Goal: Communication & Community: Share content

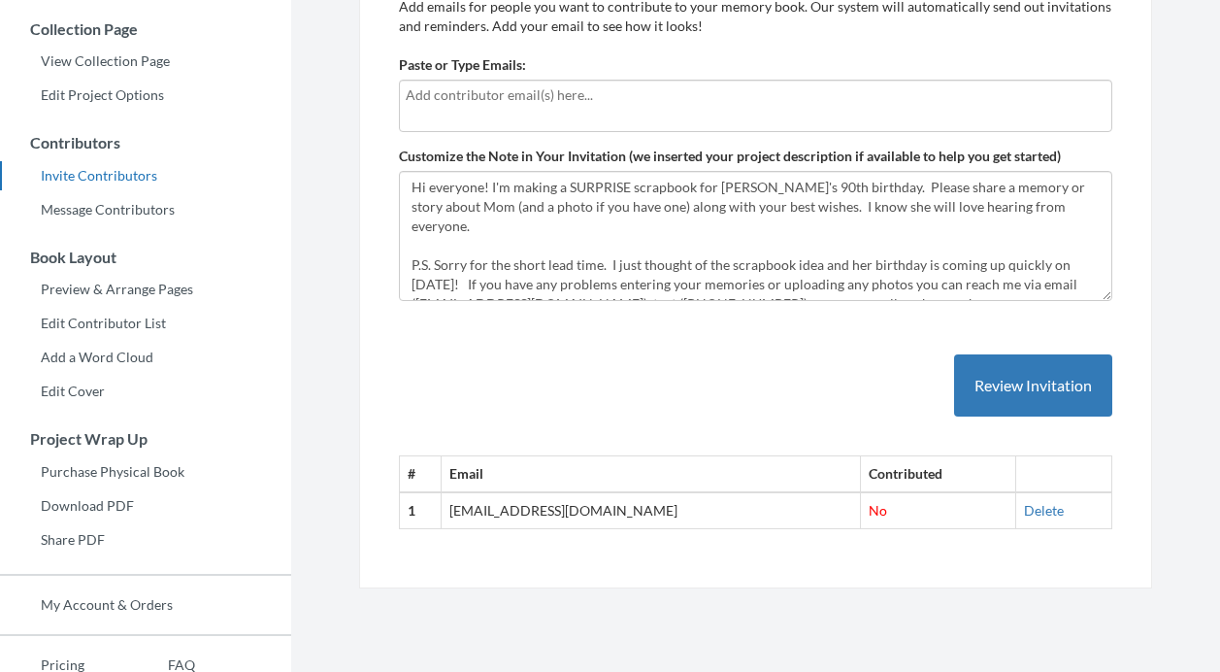
scroll to position [390, 0]
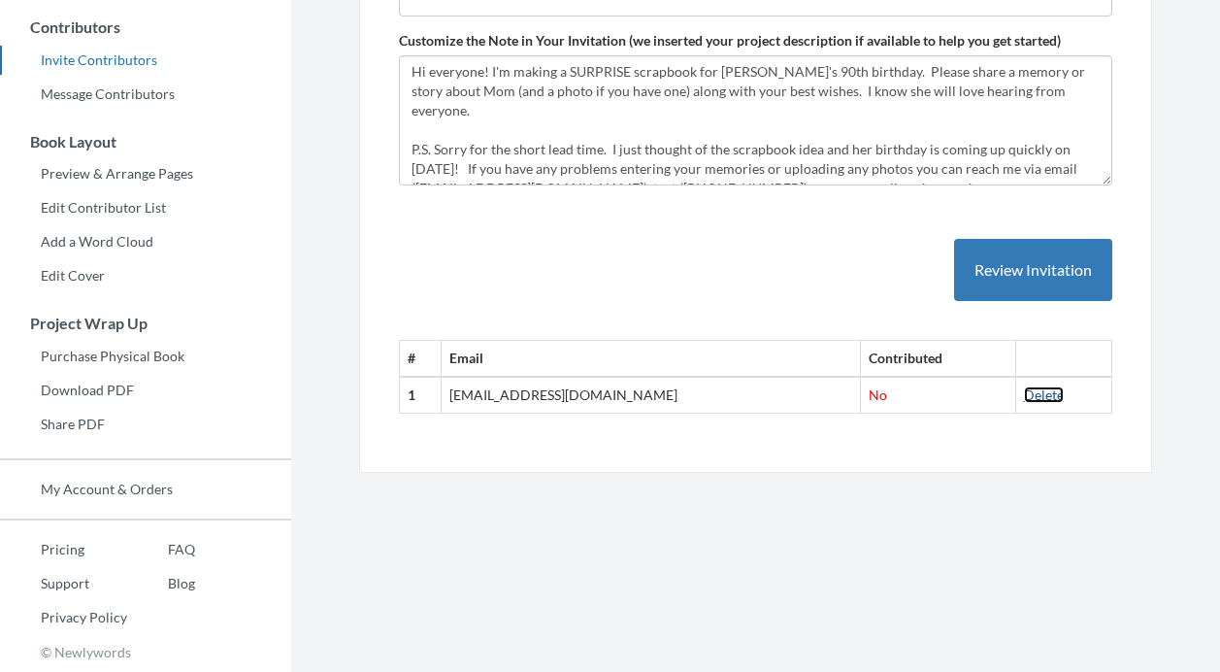
click at [1024, 395] on link "Delete" at bounding box center [1044, 394] width 40 height 16
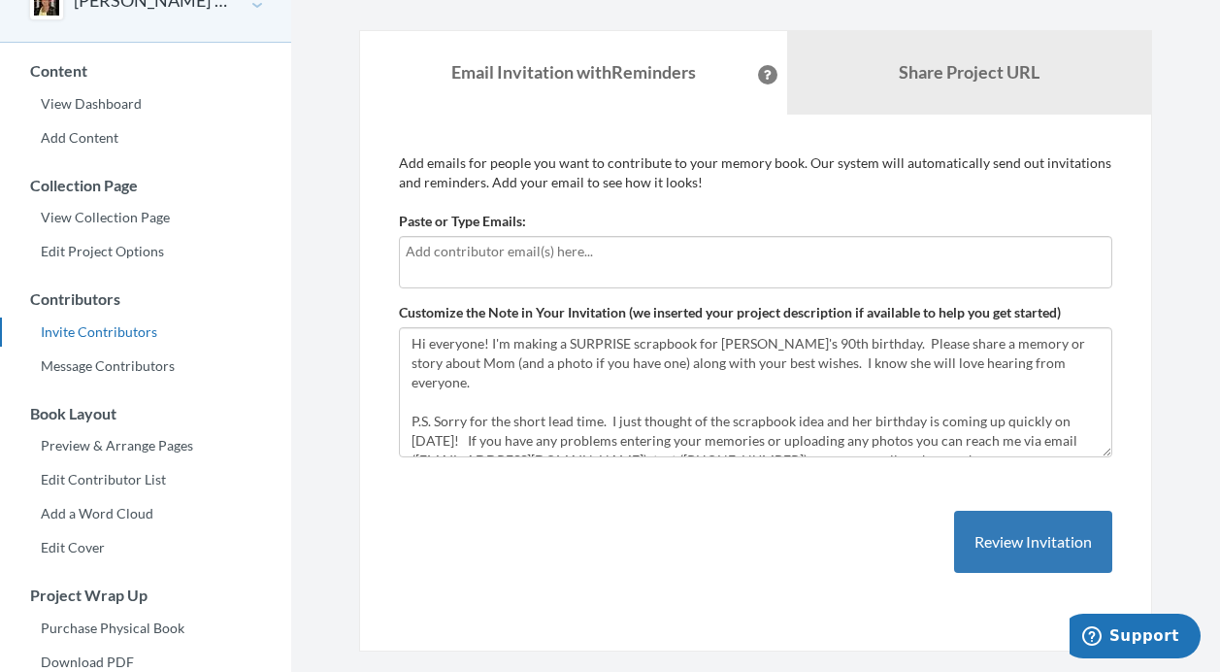
scroll to position [25, 0]
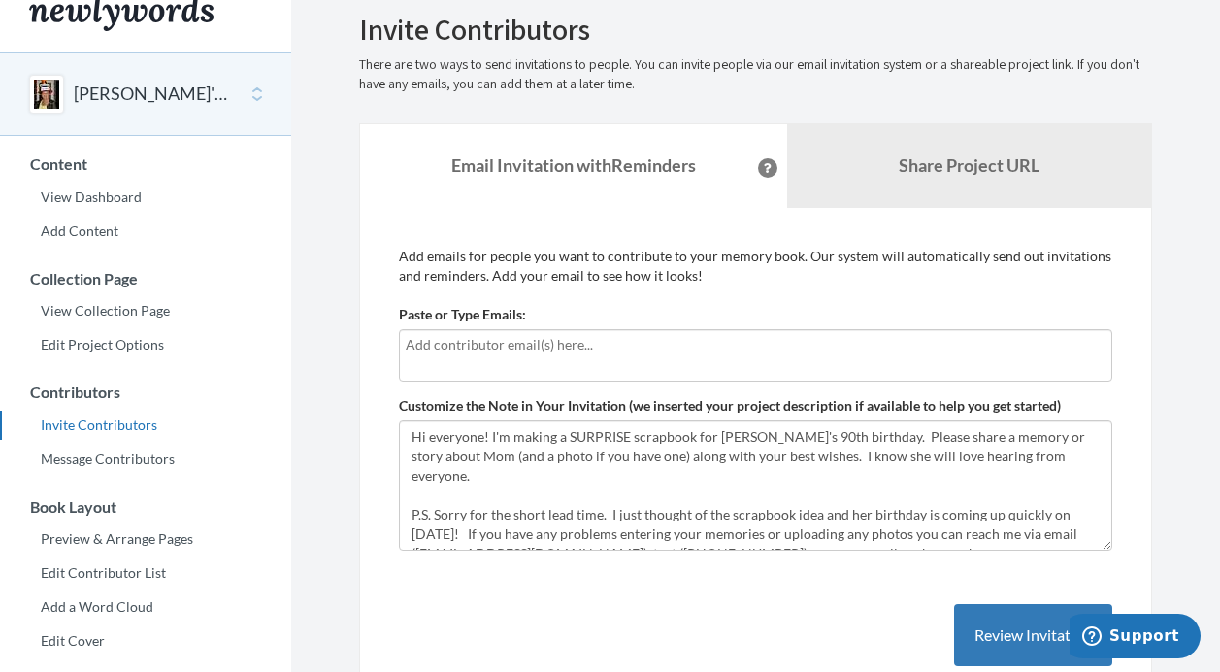
click at [489, 346] on input "text" at bounding box center [756, 344] width 700 height 21
type input "[EMAIL_ADDRESS][DOMAIN_NAME]"
click at [372, 369] on div "Add emails for people you want to contribute to your memory book. Our system wi…" at bounding box center [755, 477] width 793 height 538
click at [554, 349] on input "[EMAIL_ADDRESS][DOMAIN_NAME]" at bounding box center [756, 344] width 700 height 21
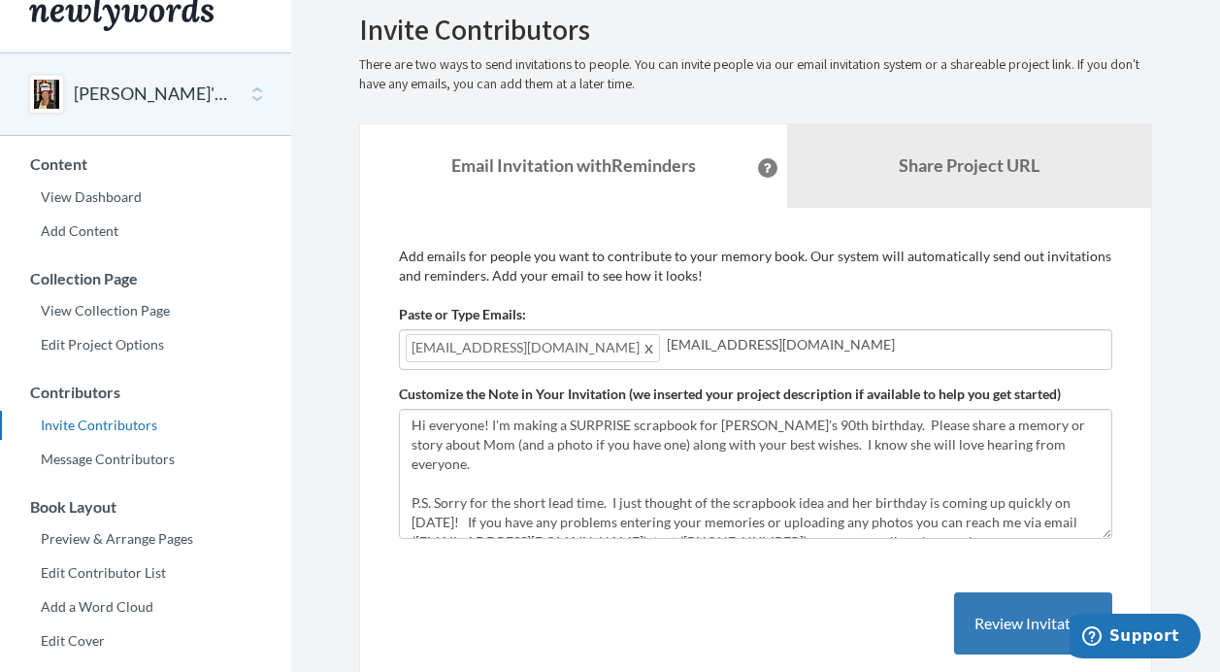
type input "[EMAIL_ADDRESS][DOMAIN_NAME]"
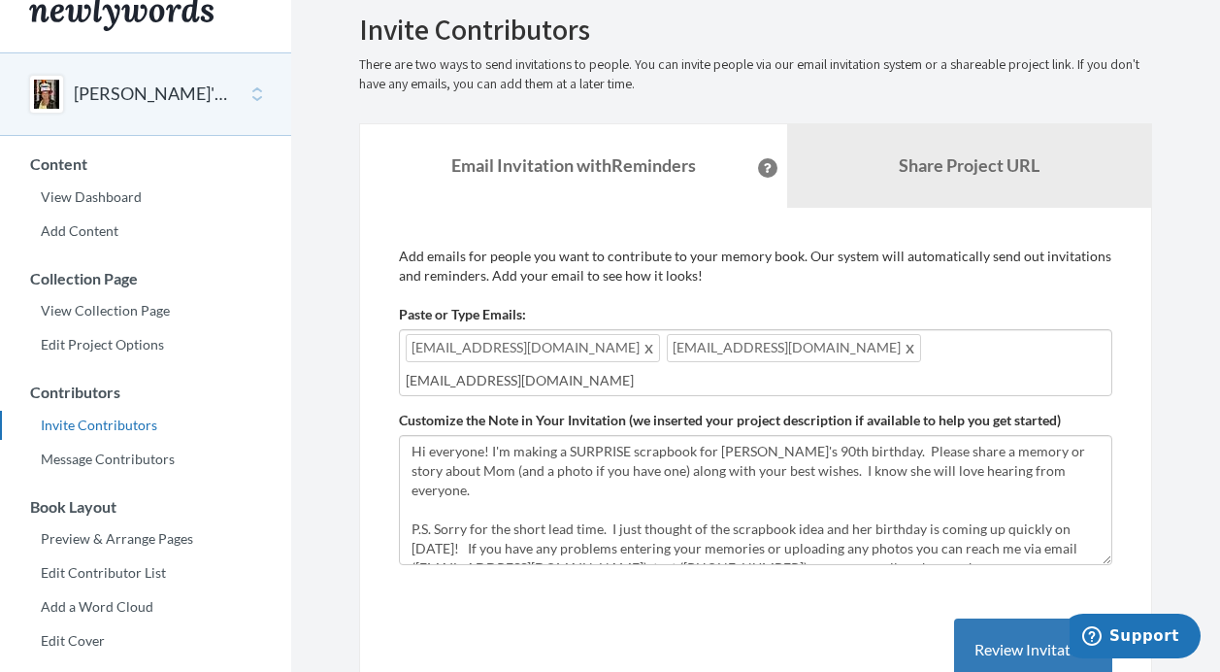
type input "[EMAIL_ADDRESS][DOMAIN_NAME]"
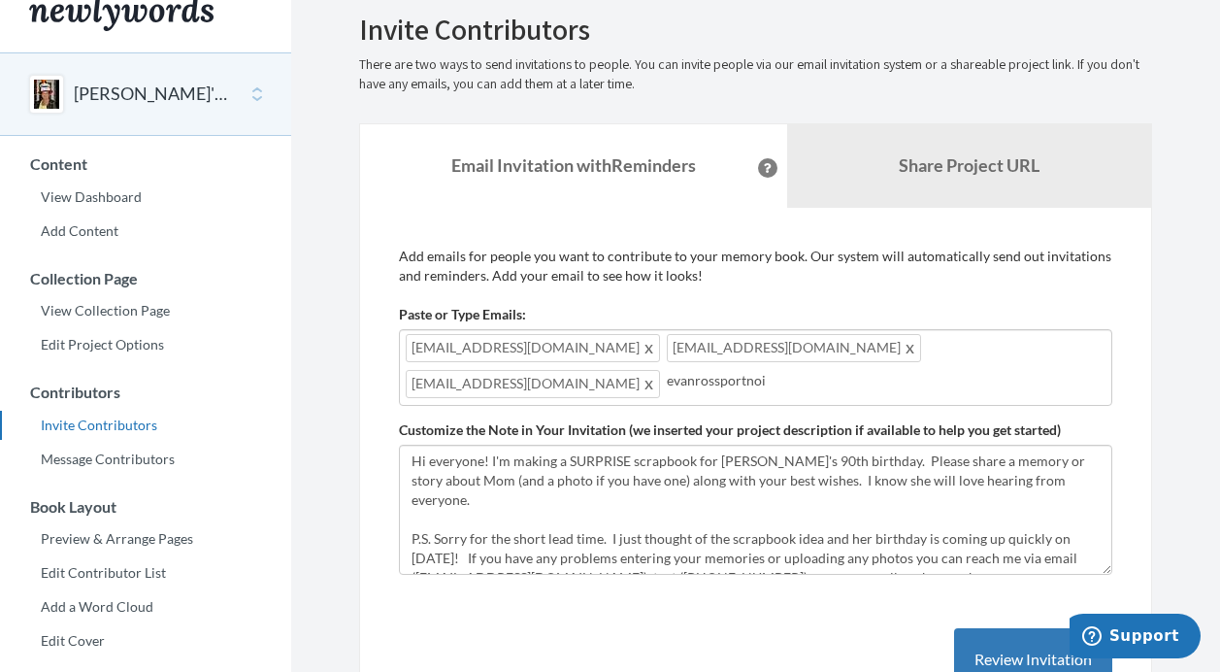
type input "[EMAIL_ADDRESS][DOMAIN_NAME]"
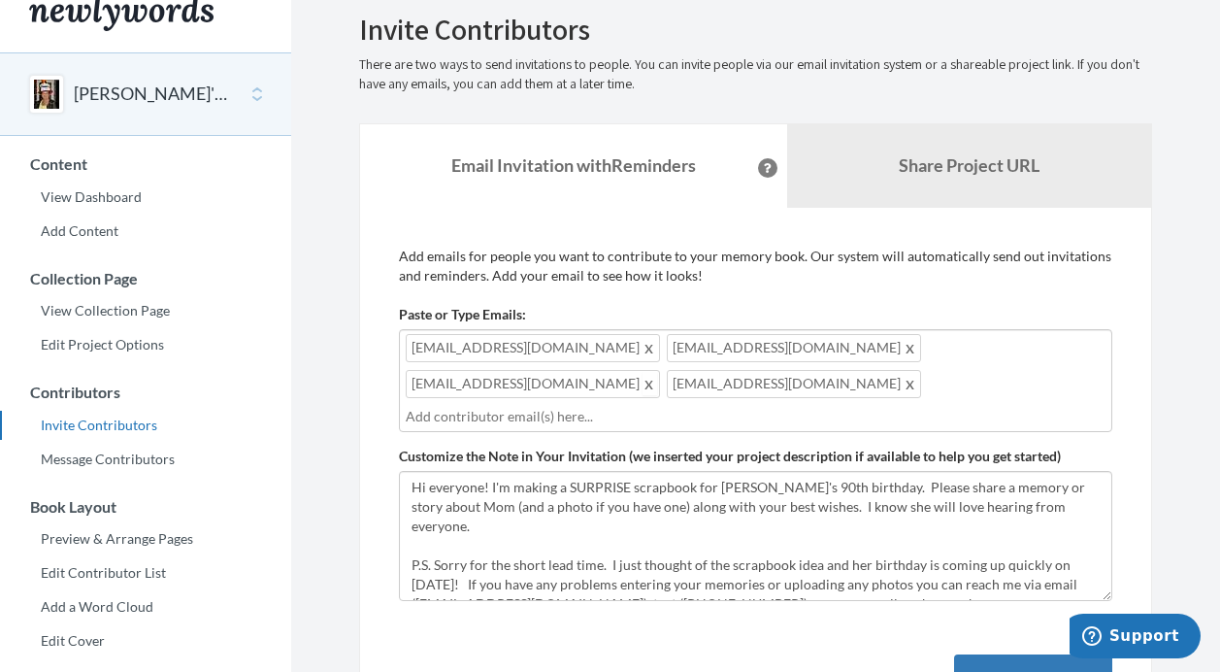
click at [657, 372] on span at bounding box center [649, 383] width 15 height 23
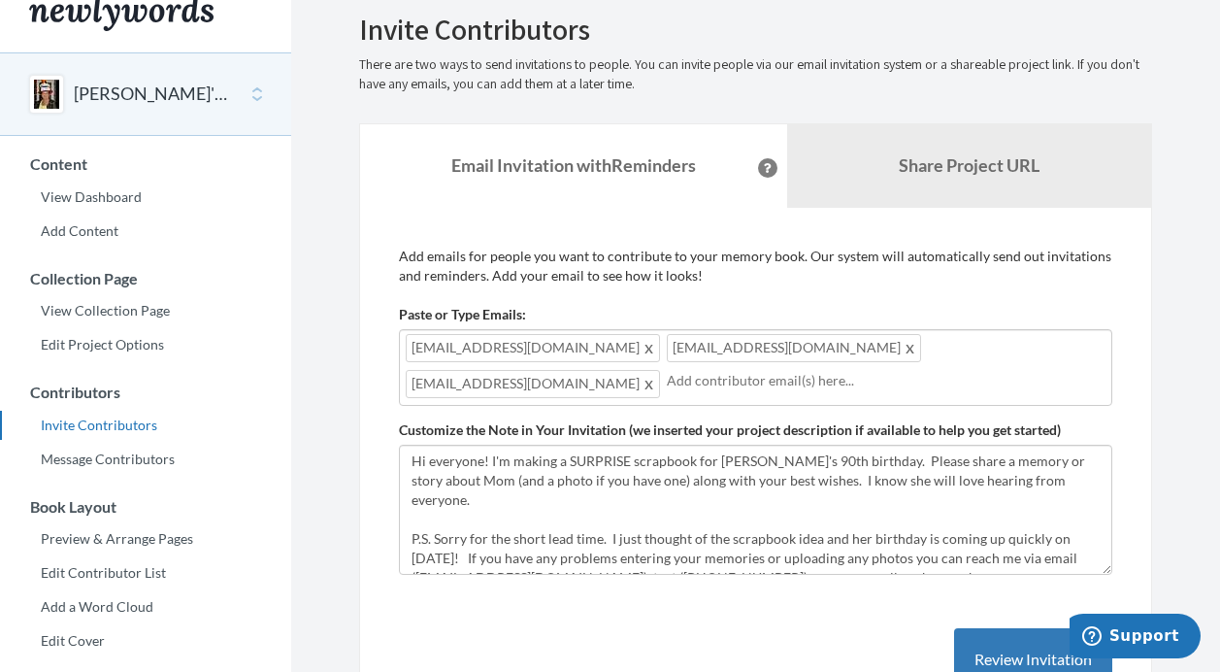
click at [953, 348] on div "[EMAIL_ADDRESS][DOMAIN_NAME] [EMAIL_ADDRESS][DOMAIN_NAME] [EMAIL_ADDRESS][DOMAI…" at bounding box center [755, 367] width 713 height 77
type input "[EMAIL_ADDRESS][DOMAIN_NAME]"
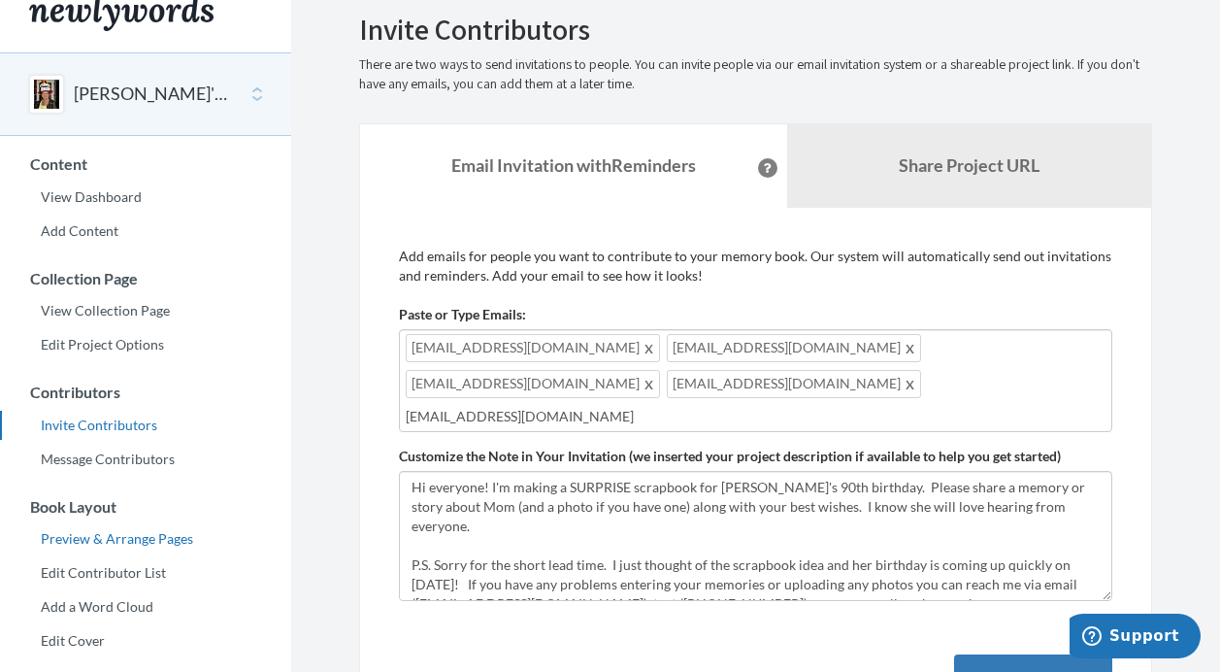
type input "[EMAIL_ADDRESS][DOMAIN_NAME]"
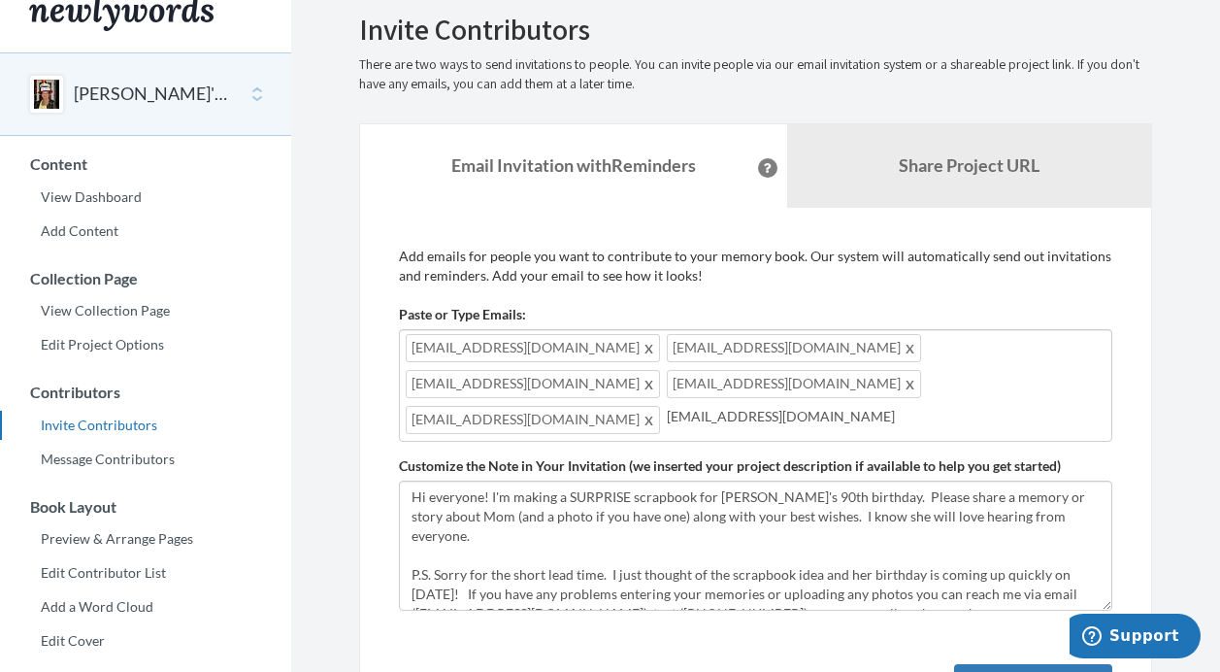
type input "[EMAIL_ADDRESS][DOMAIN_NAME]"
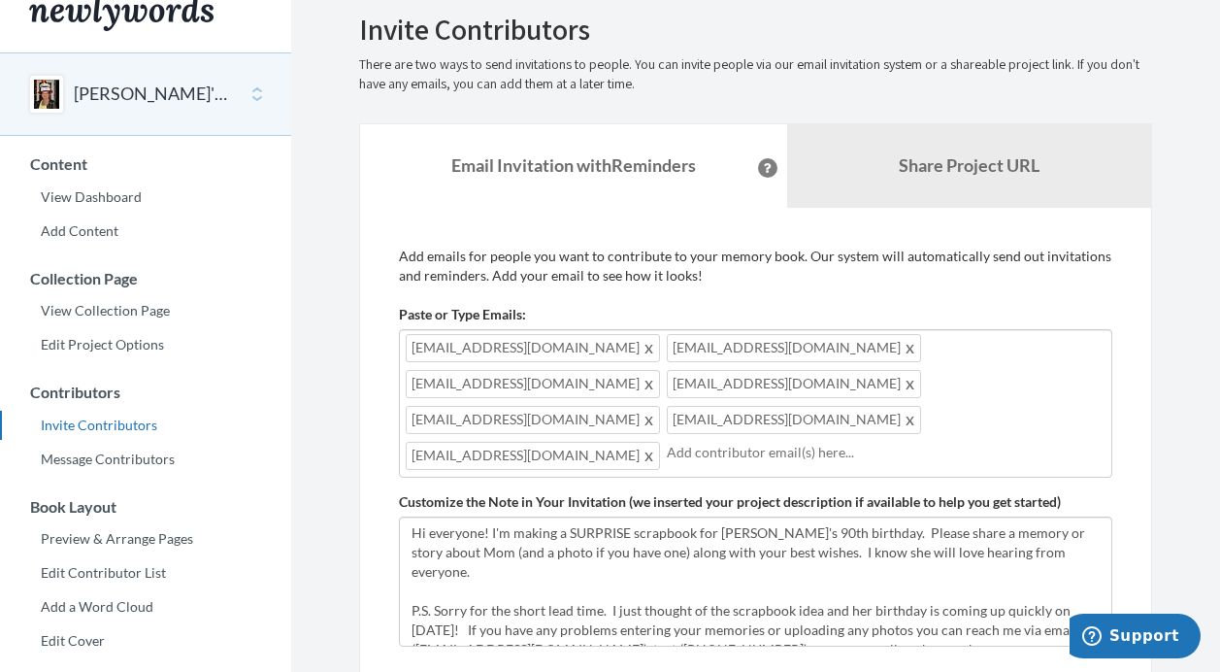
click at [667, 442] on input "text" at bounding box center [886, 452] width 439 height 21
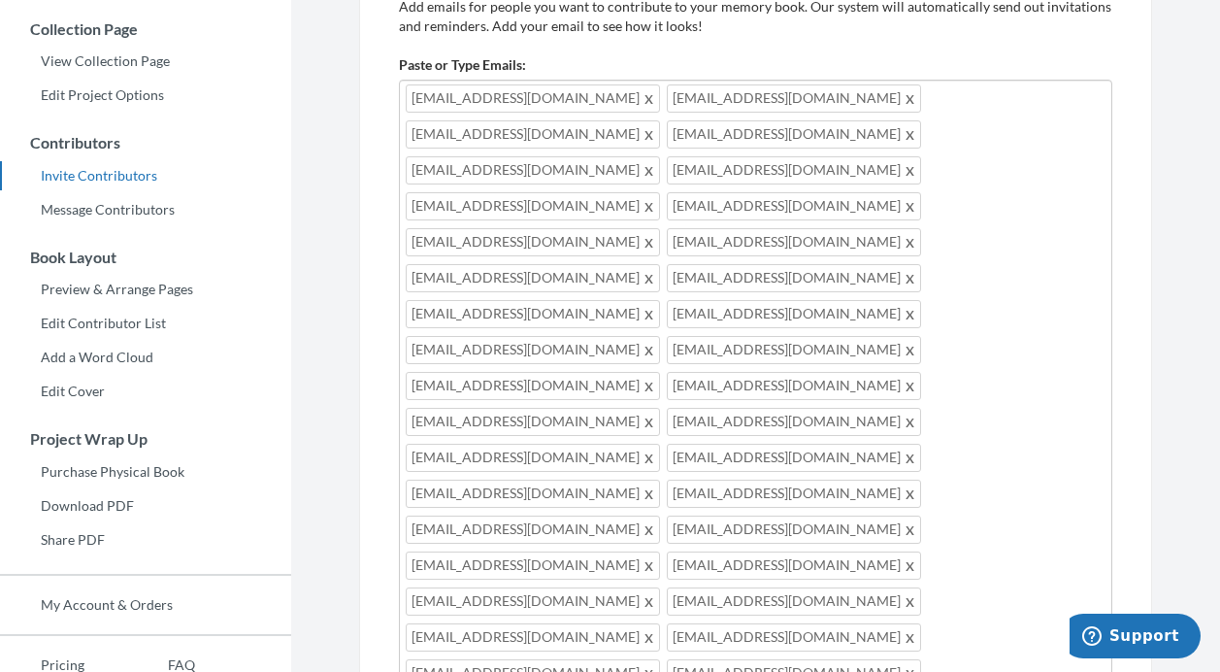
scroll to position [279, 0]
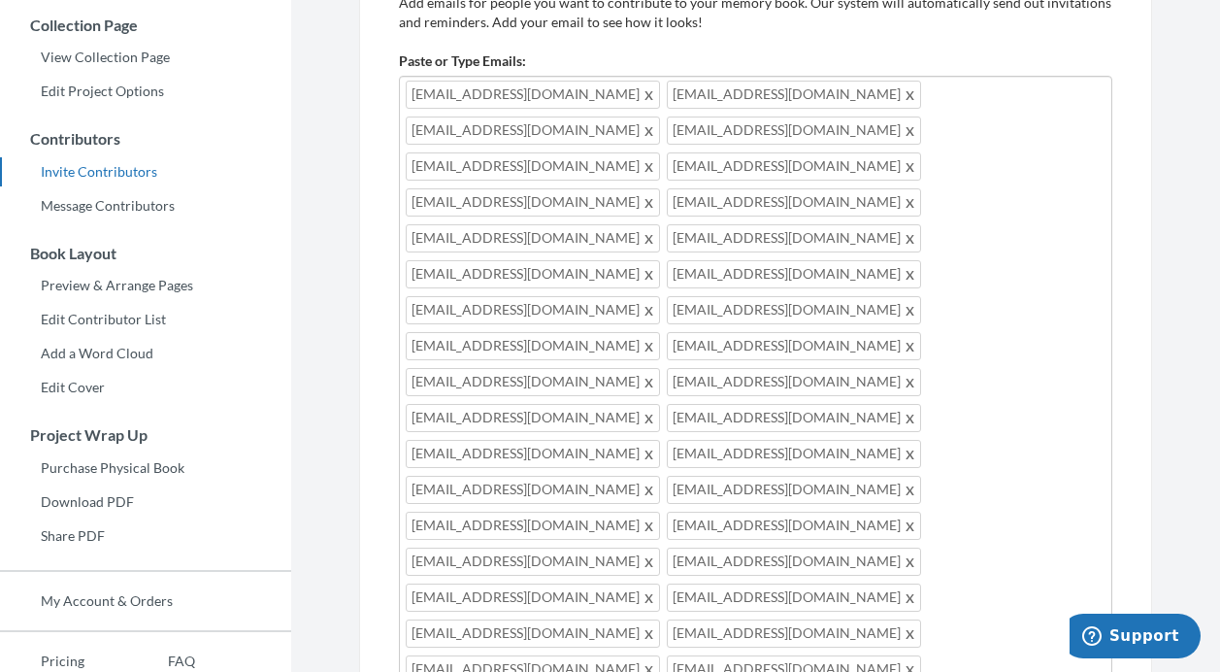
type input "[EMAIL_ADDRESS][DOMAIN_NAME]"
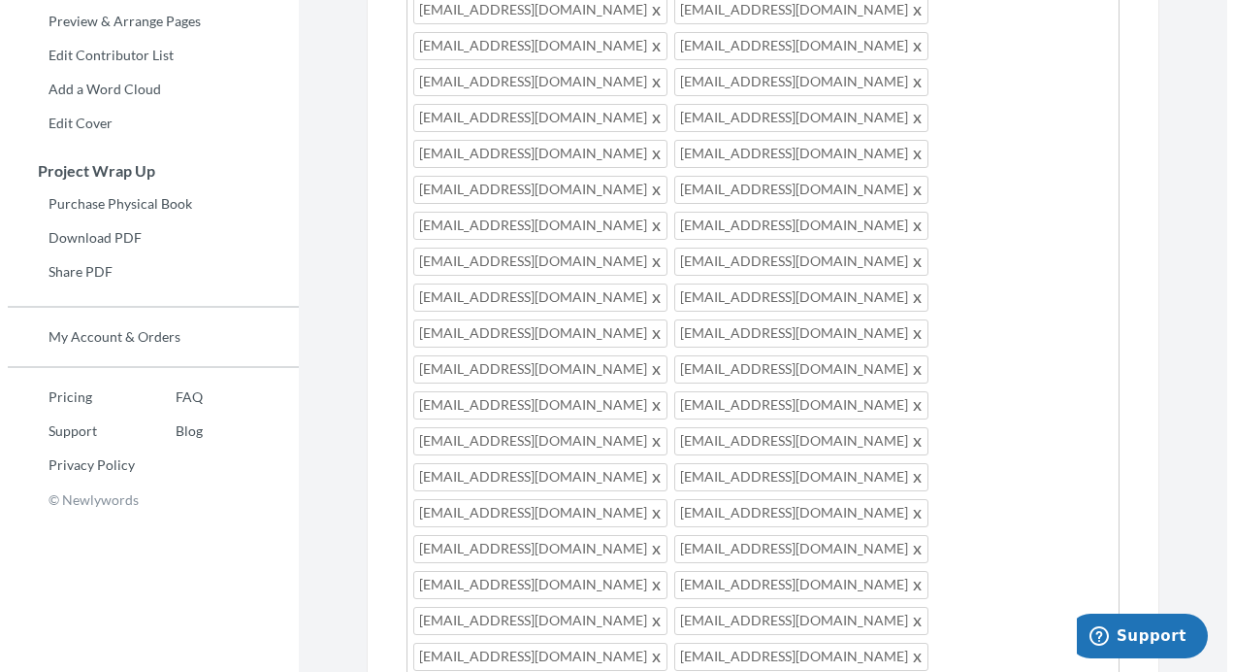
scroll to position [605, 0]
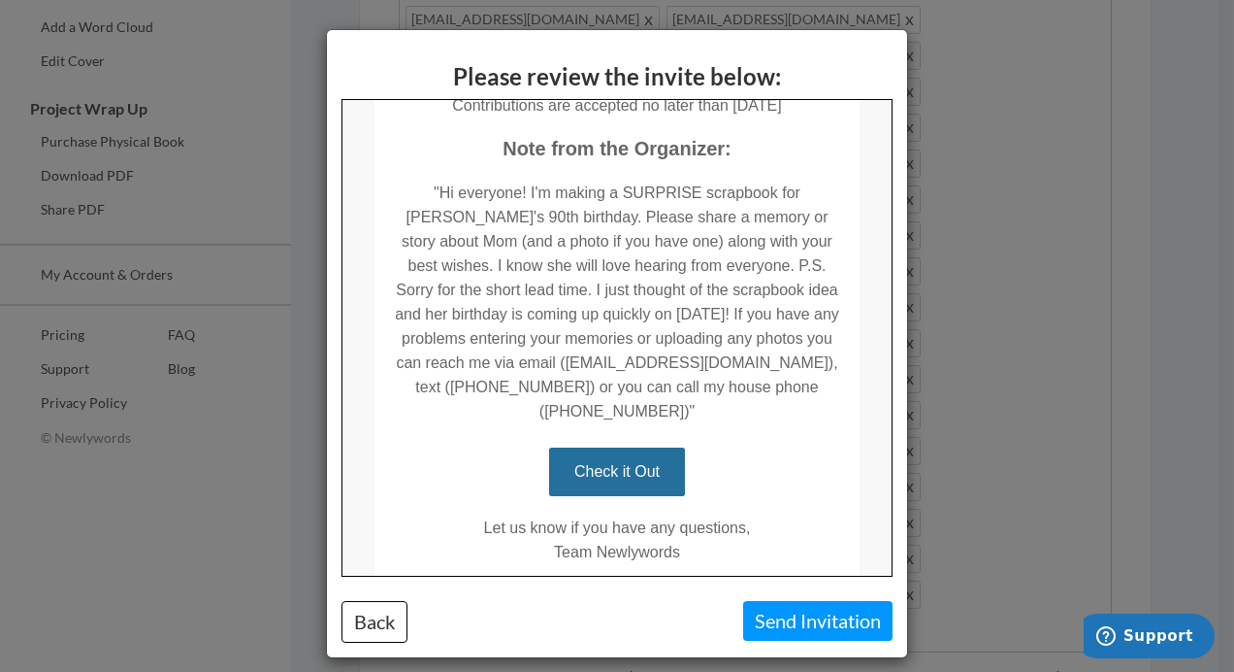
scroll to position [423, 0]
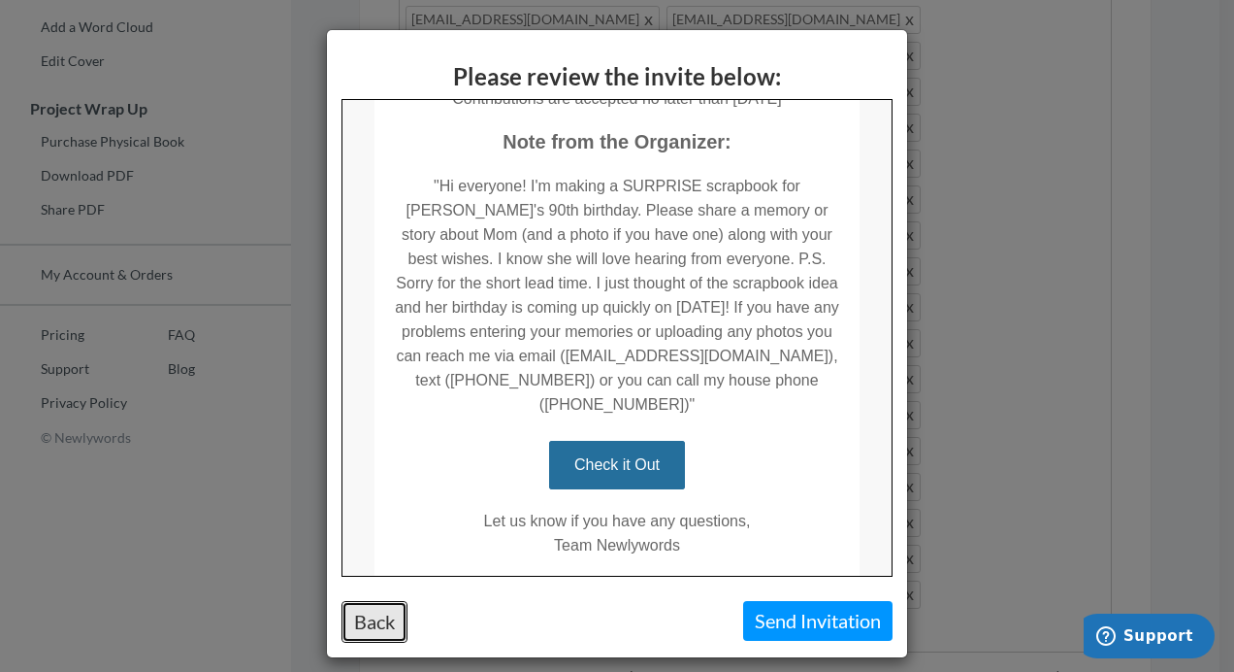
click at [365, 621] on button "Back" at bounding box center [375, 622] width 66 height 42
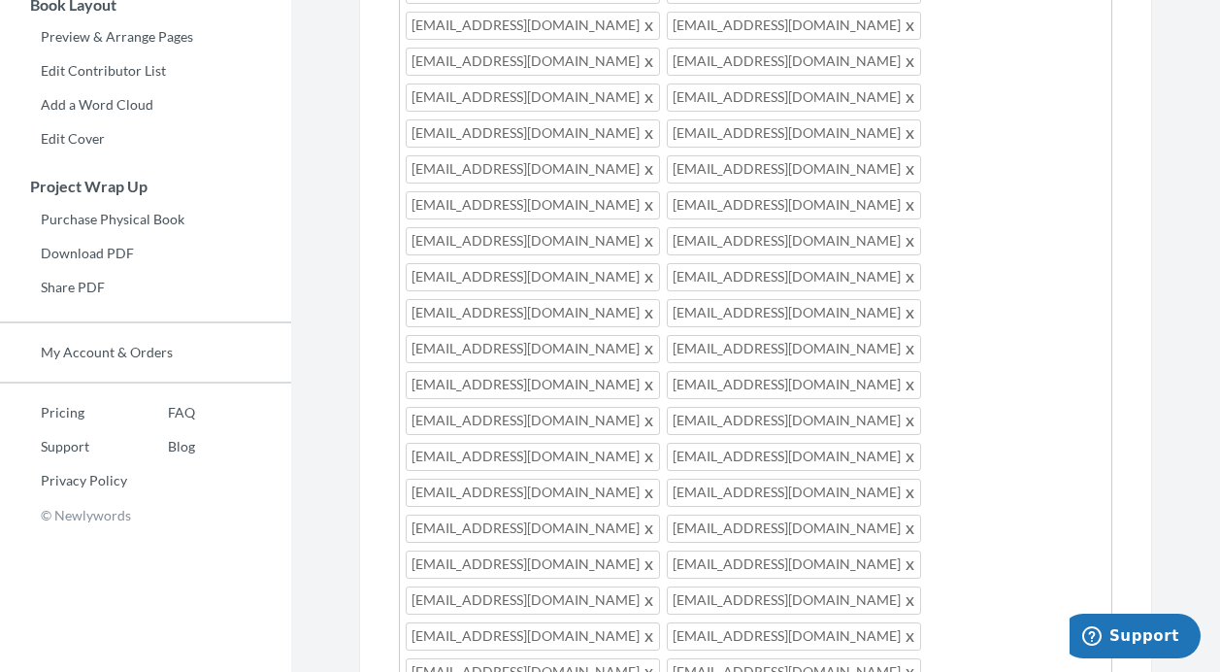
scroll to position [528, 0]
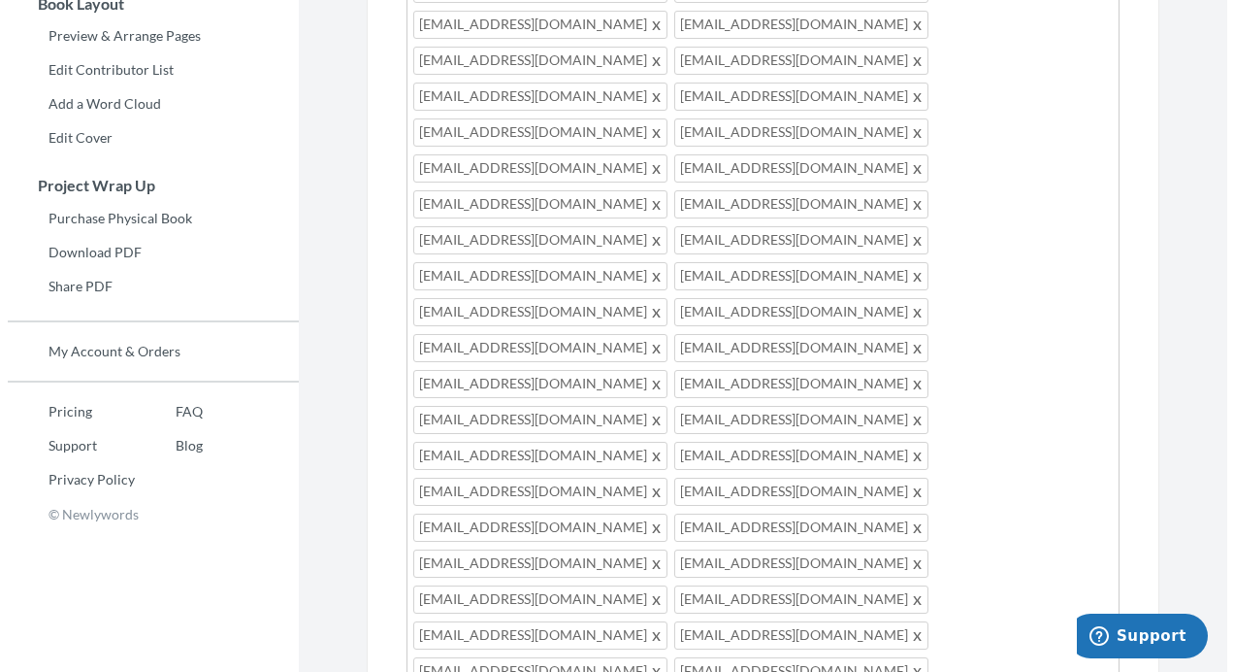
scroll to position [19, 0]
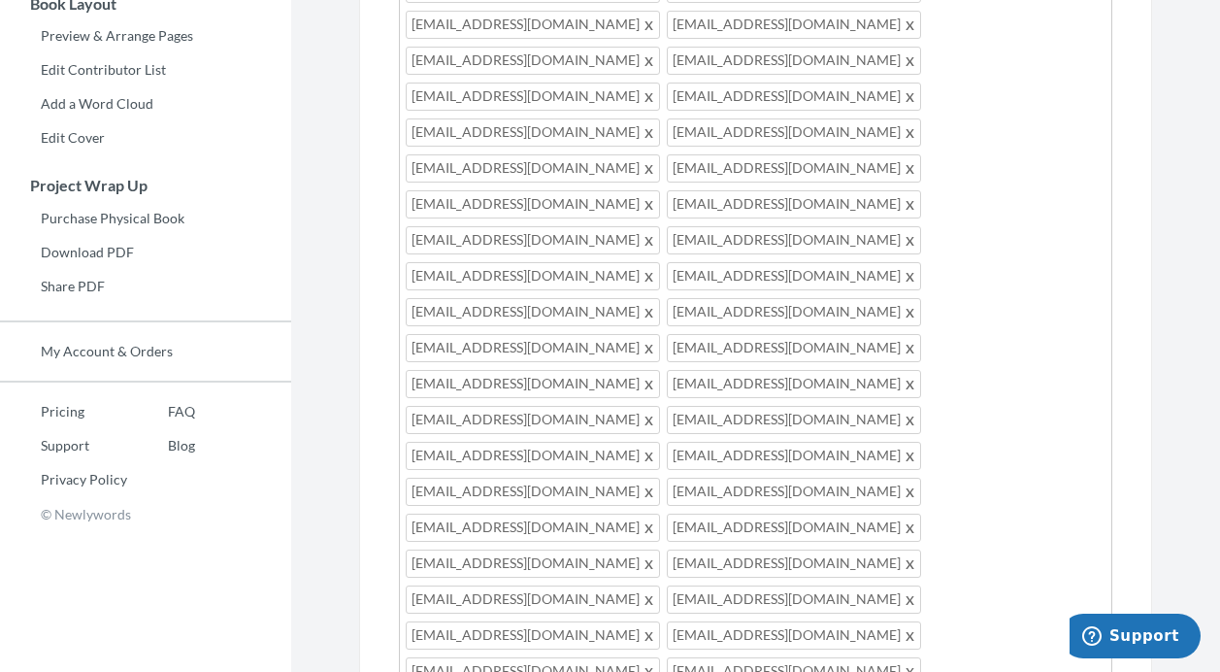
type textarea "Hi everyone! I'm making a SURPRISE scrapbook for [PERSON_NAME]'s 90th birthday.…"
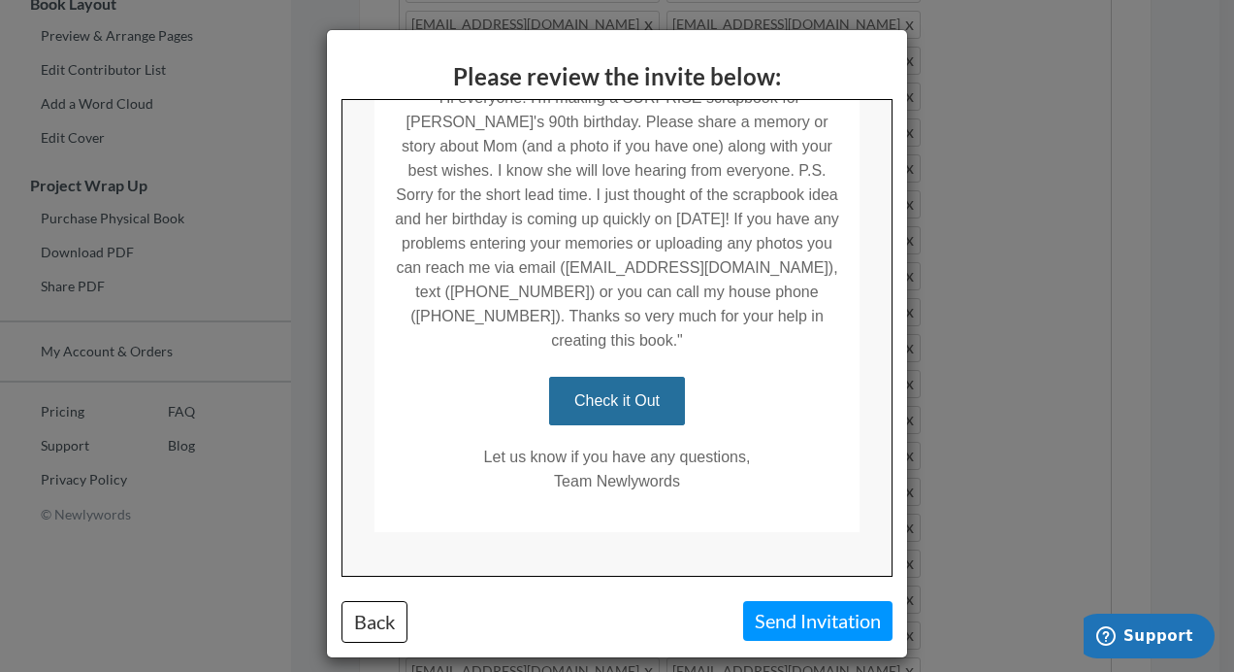
scroll to position [15, 0]
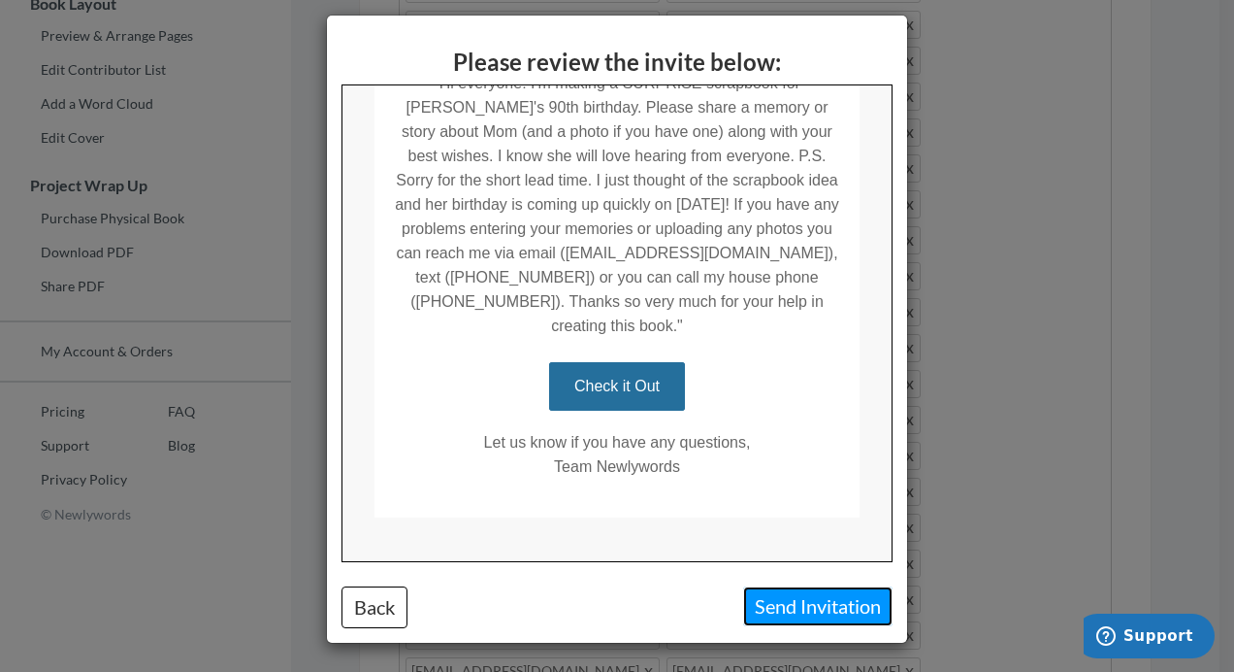
click at [752, 607] on button "Send Invitation" at bounding box center [817, 606] width 149 height 40
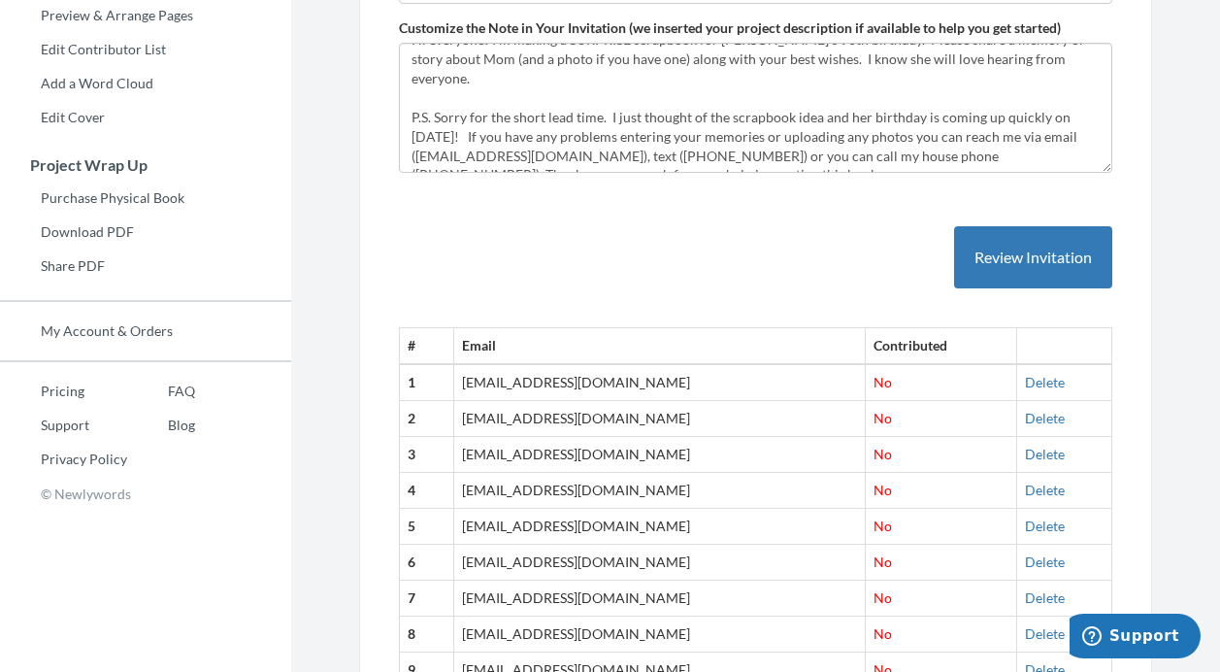
scroll to position [0, 0]
